Goal: Use online tool/utility: Use online tool/utility

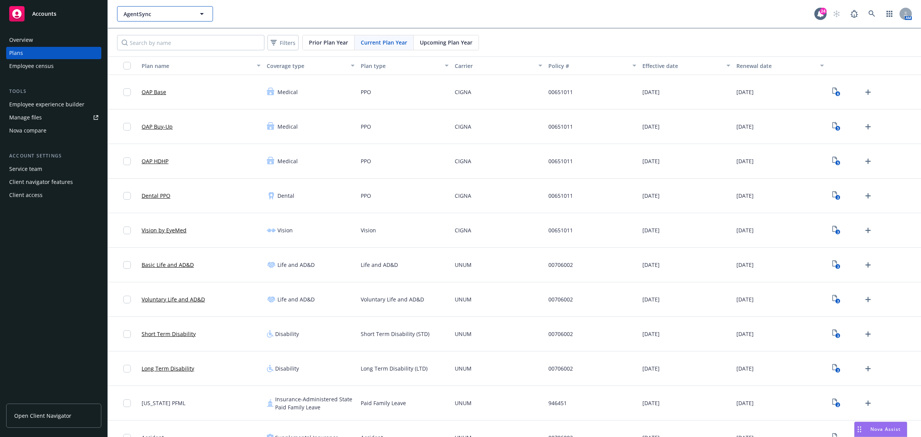
click at [182, 12] on span "AgentSync" at bounding box center [157, 14] width 66 height 8
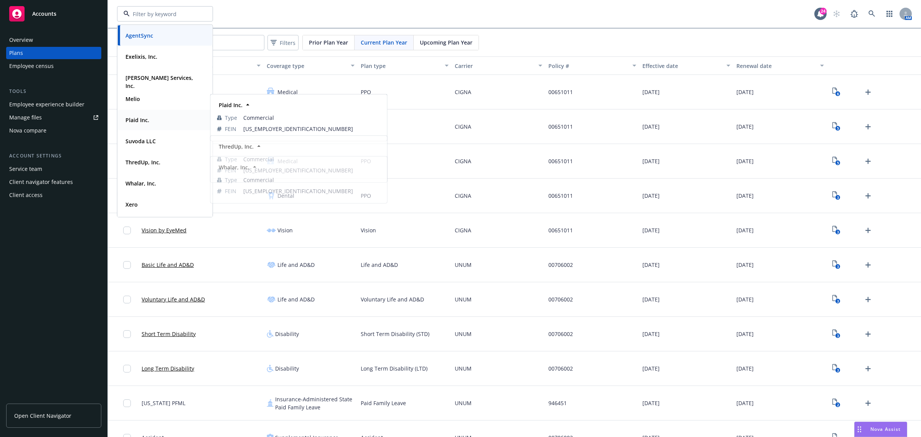
click at [142, 125] on div "Plaid Inc." at bounding box center [136, 119] width 28 height 11
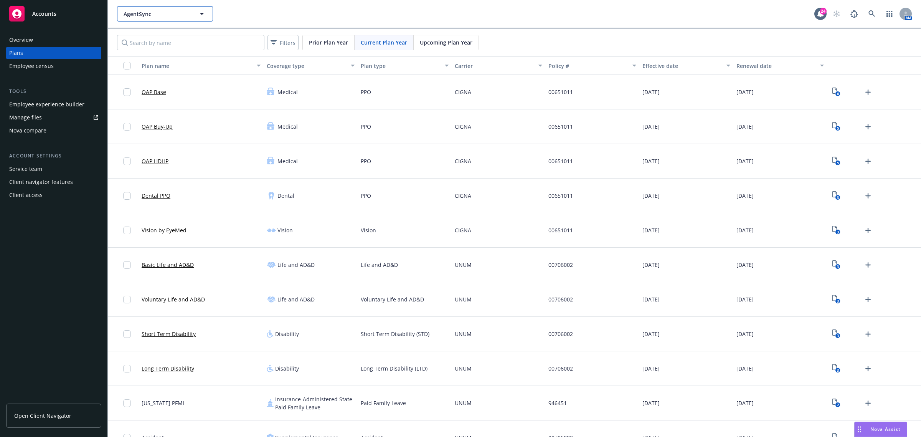
click at [170, 16] on span "AgentSync" at bounding box center [157, 14] width 66 height 8
type input "AgentSync"
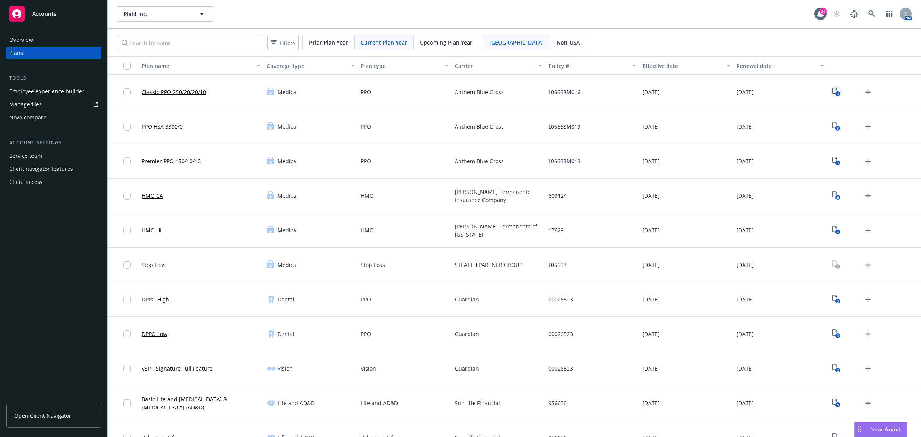
click at [832, 92] on icon "View Plan Documents" at bounding box center [834, 90] width 5 height 6
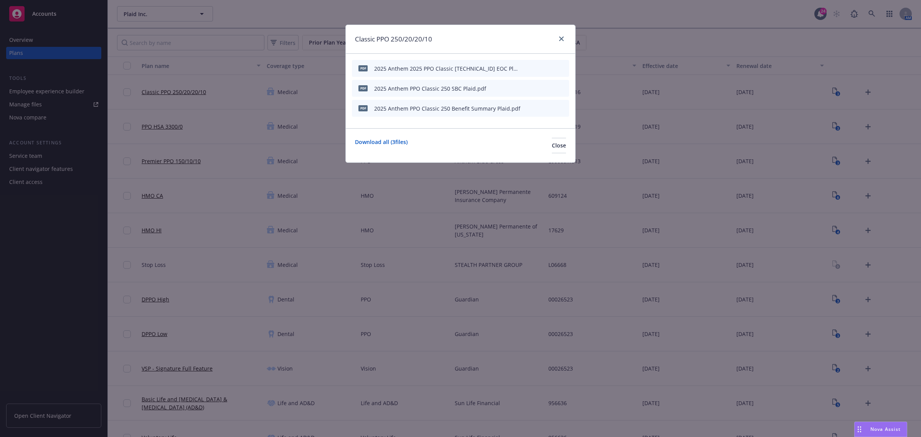
click at [550, 66] on icon "preview file" at bounding box center [549, 67] width 7 height 5
click at [562, 40] on icon "close" at bounding box center [561, 38] width 5 height 5
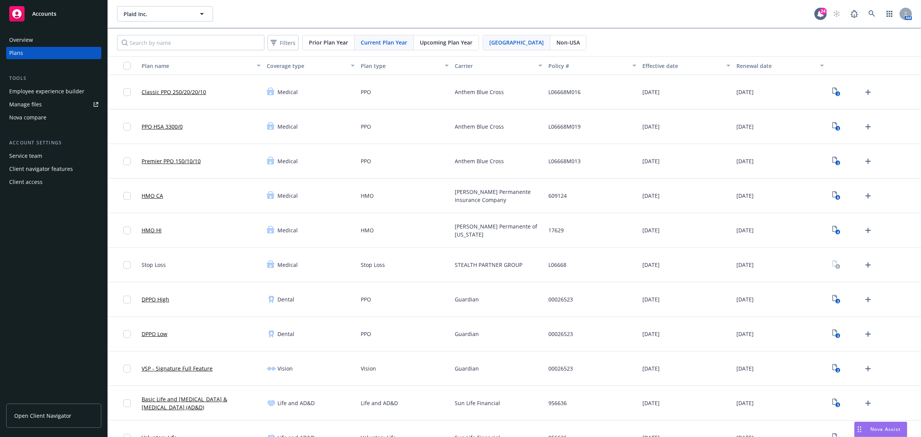
click at [873, 428] on span "Nova Assist" at bounding box center [885, 429] width 30 height 7
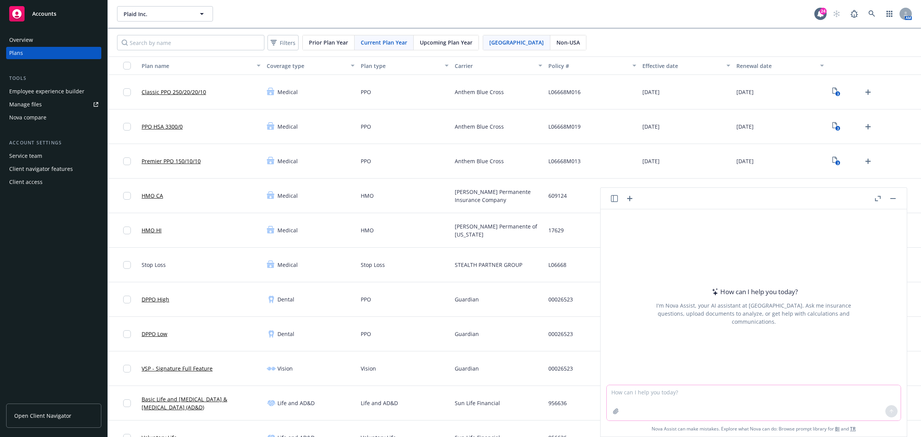
click at [701, 396] on textarea at bounding box center [754, 402] width 294 height 35
paste textarea "Lorem ips dol sita consecte! Adipi el sed doeiusmod temporinci utlaboreetd, mag…"
type textarea "loremi - Dolor sit ame cons adipisci! Elits do eiu temporinc utlaboreet dolorem…"
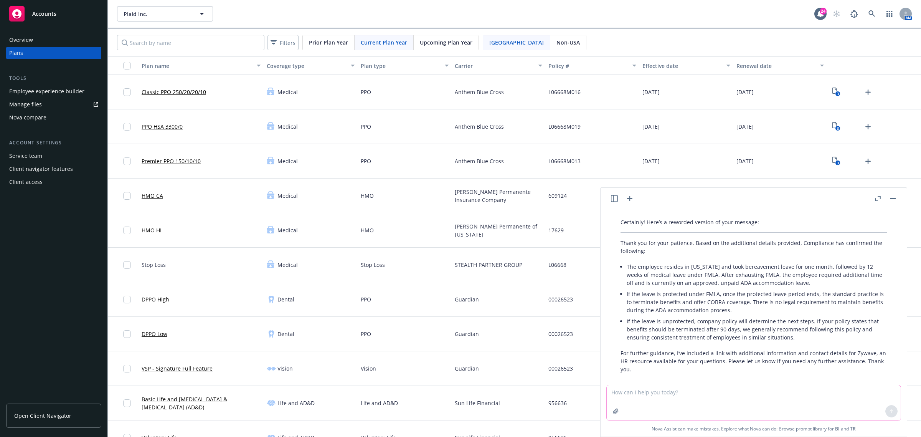
scroll to position [143, 0]
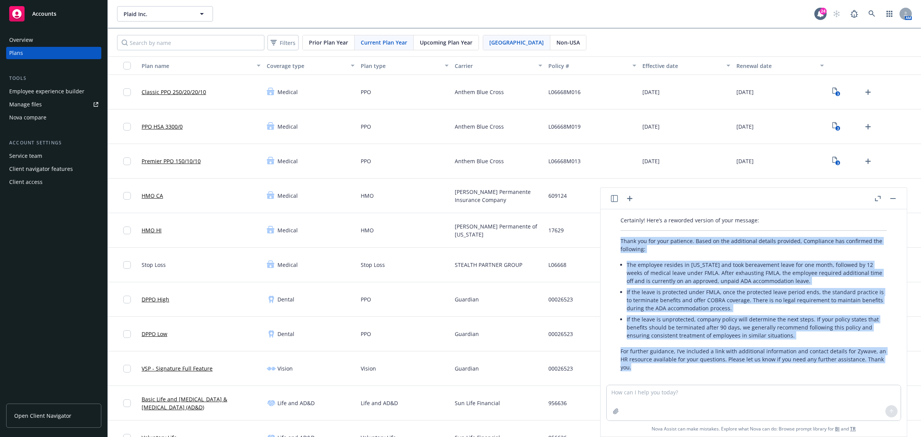
drag, startPoint x: 635, startPoint y: 331, endPoint x: 613, endPoint y: 233, distance: 100.6
click at [613, 233] on div "Certainly! Here’s a reworded version of your message: Thank you for your patien…" at bounding box center [754, 293] width 282 height 161
copy div "Lorem ips dol sita consecte. Adipi el sed doeiusmodt incidid utlabore, Etdolore…"
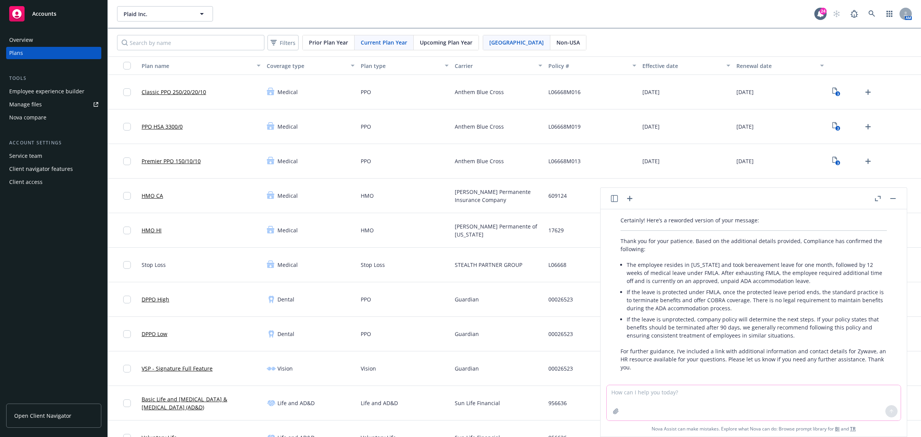
click at [668, 387] on textarea at bounding box center [754, 402] width 294 height 35
paste textarea "Hope you’re well! Attached you will find the benefit overview for your review. …"
type textarea "reword - Hope you’re well! Attached you will find the benefit overview for your…"
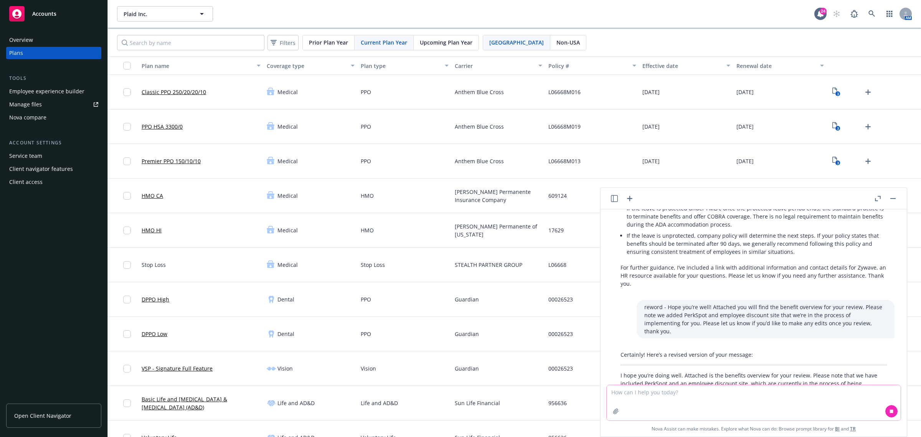
scroll to position [251, 0]
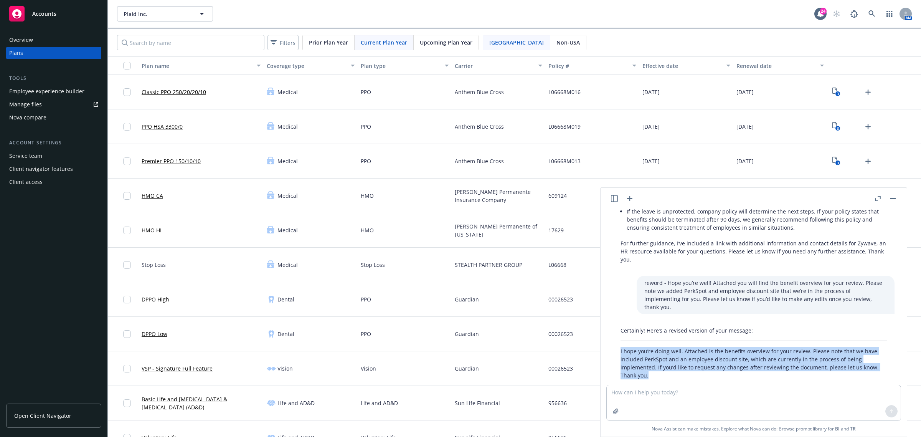
drag, startPoint x: 666, startPoint y: 365, endPoint x: 613, endPoint y: 333, distance: 62.0
click at [613, 333] on div "Certainly! Here’s a revised version of your message: I hope you’re doing well. …" at bounding box center [754, 352] width 282 height 59
copy p "I hope you’re doing well. Attached is the benefits overview for your review. Pl…"
